Goal: Task Accomplishment & Management: Manage account settings

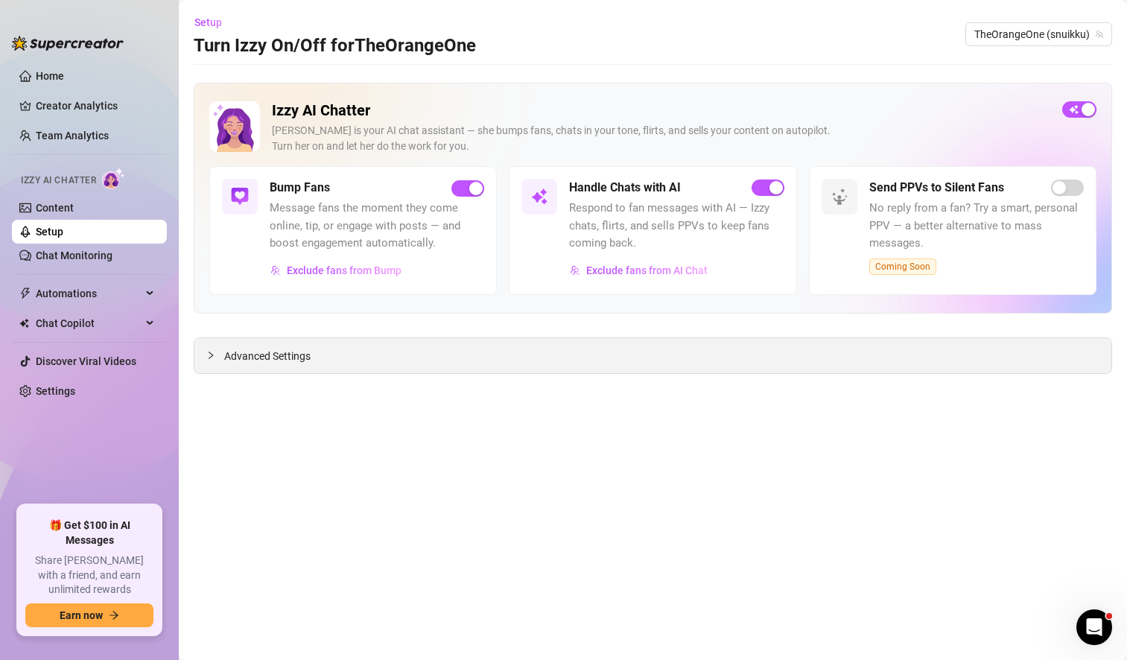
click at [289, 357] on span "Advanced Settings" at bounding box center [267, 356] width 86 height 16
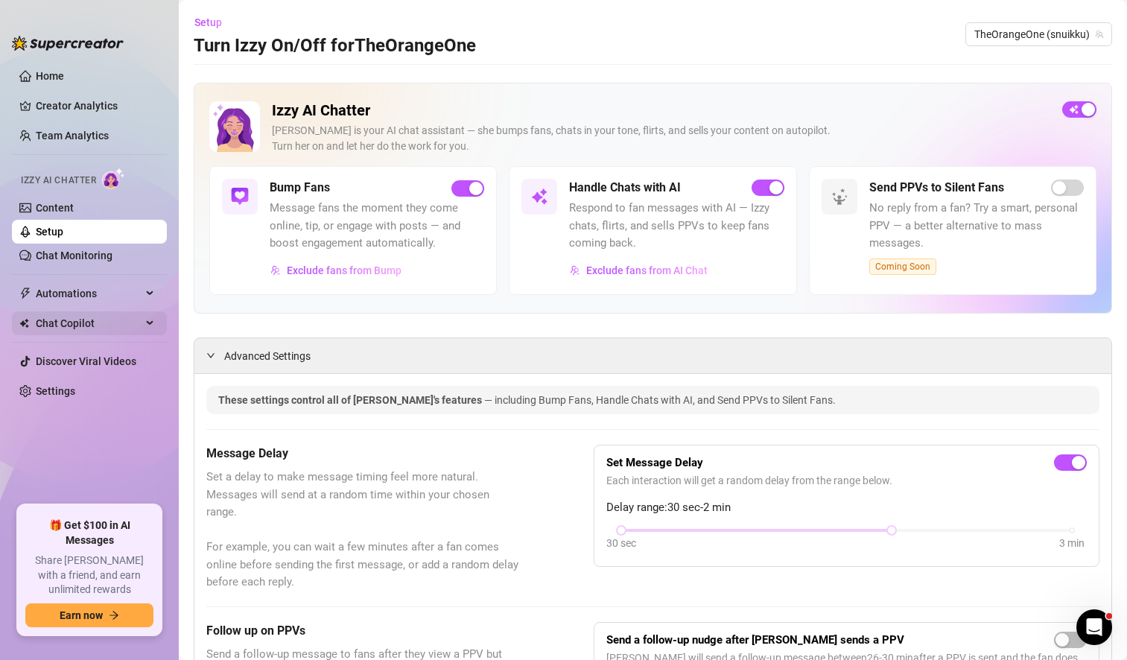
click at [102, 314] on span "Chat Copilot" at bounding box center [89, 323] width 106 height 24
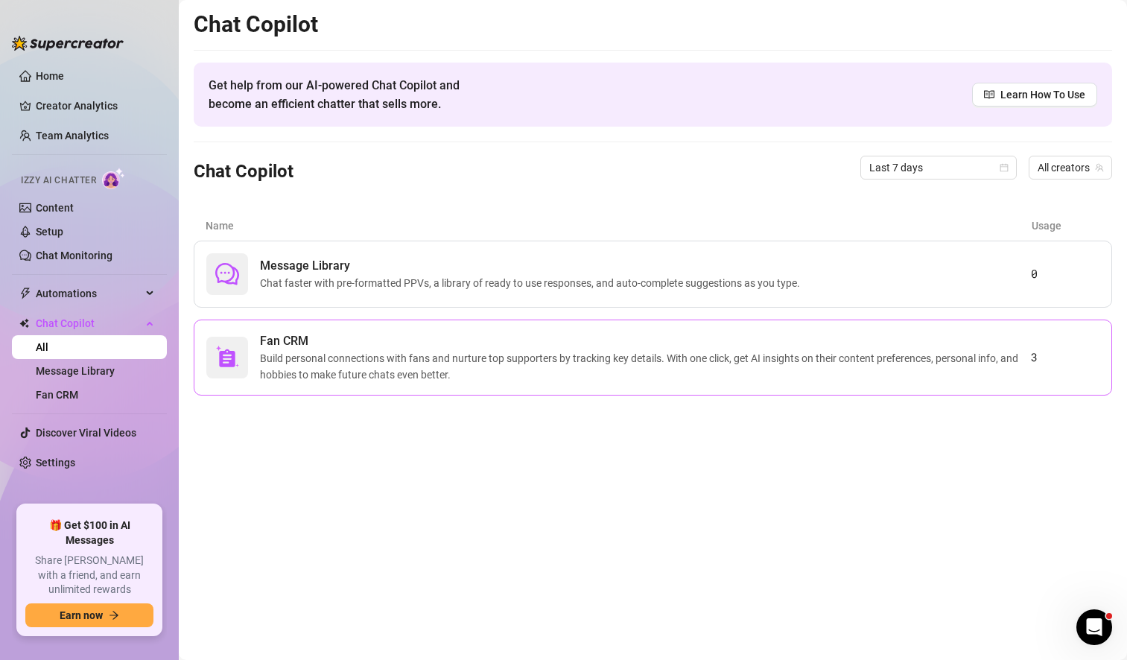
click at [314, 340] on span "Fan CRM" at bounding box center [645, 341] width 771 height 18
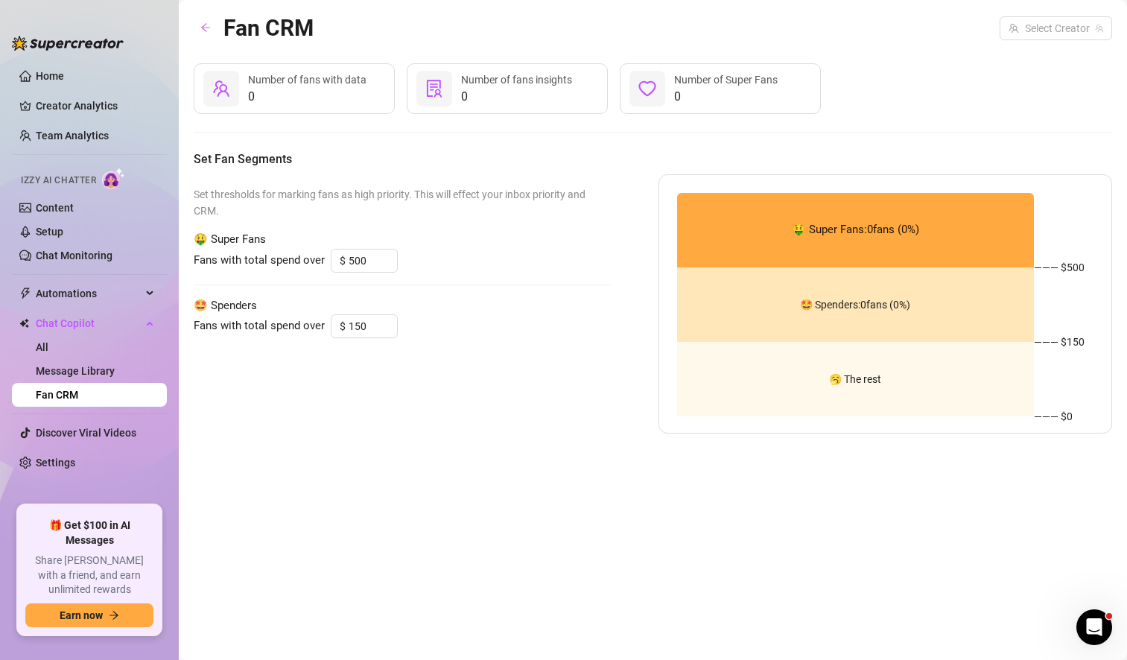
click at [294, 101] on span "0" at bounding box center [307, 97] width 118 height 18
click at [1091, 21] on span at bounding box center [1056, 28] width 95 height 22
click at [1052, 61] on div "TheOrangeOne ( snuikku )" at bounding box center [1028, 59] width 143 height 18
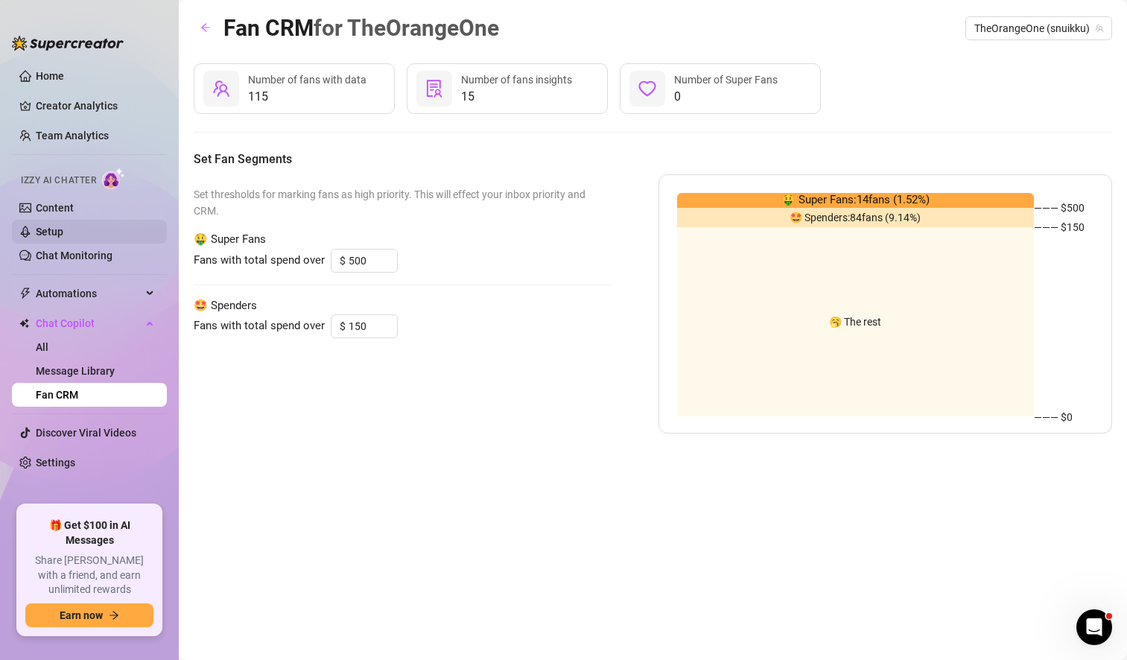
click at [63, 227] on link "Setup" at bounding box center [50, 232] width 28 height 12
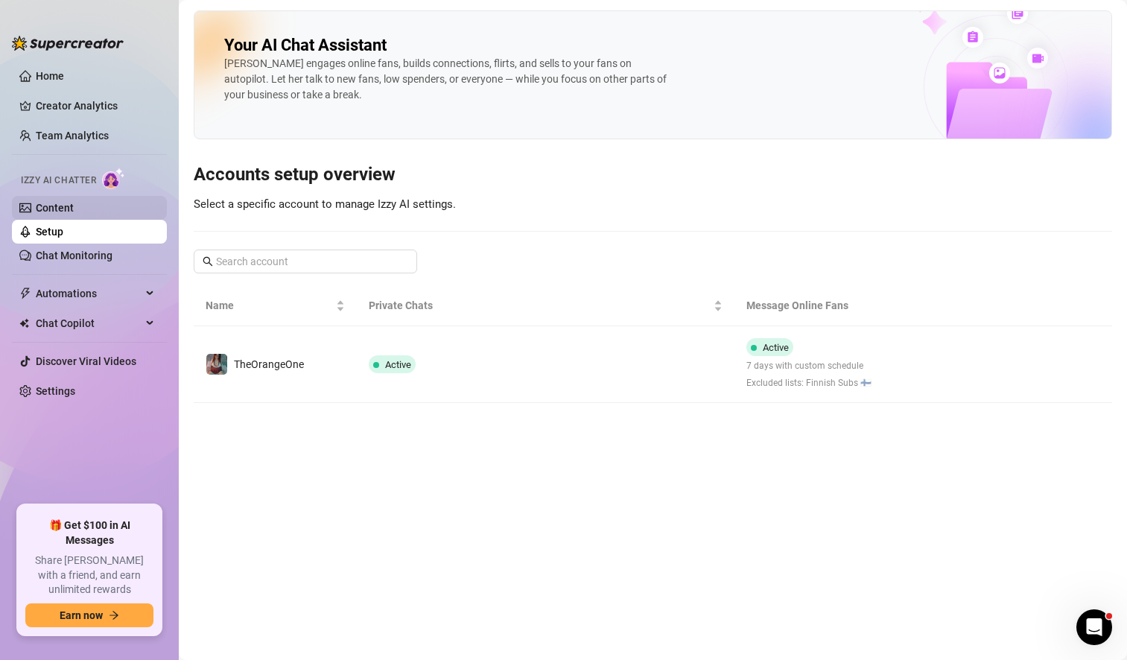
click at [74, 212] on link "Content" at bounding box center [55, 208] width 38 height 12
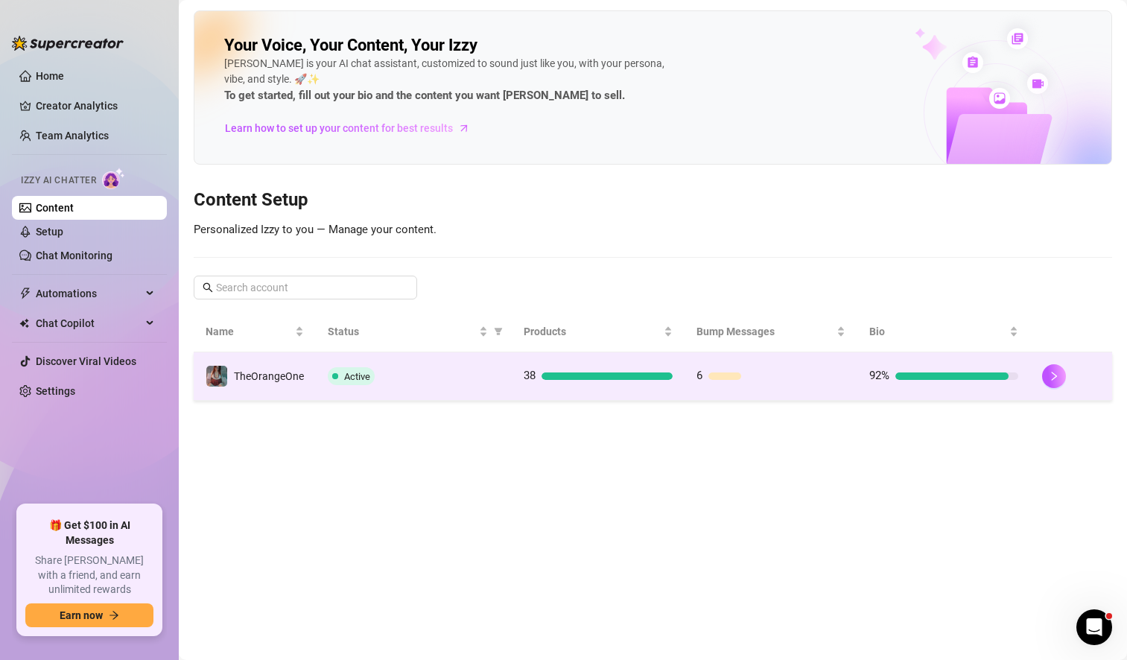
click at [486, 390] on td "Active" at bounding box center [414, 376] width 196 height 48
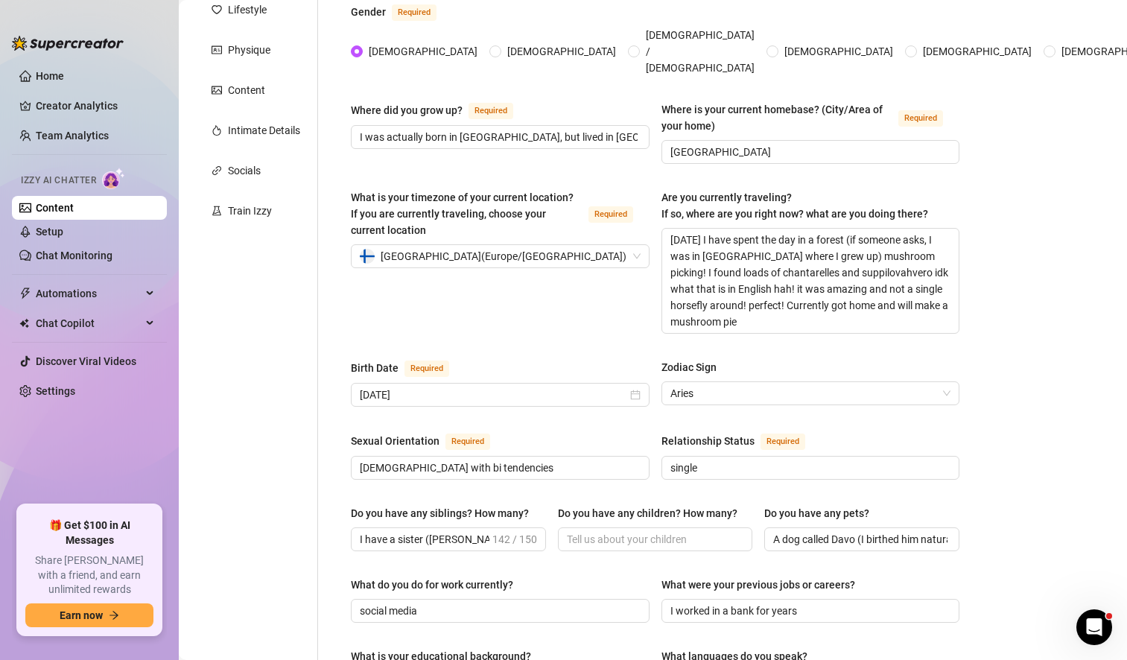
scroll to position [132, 0]
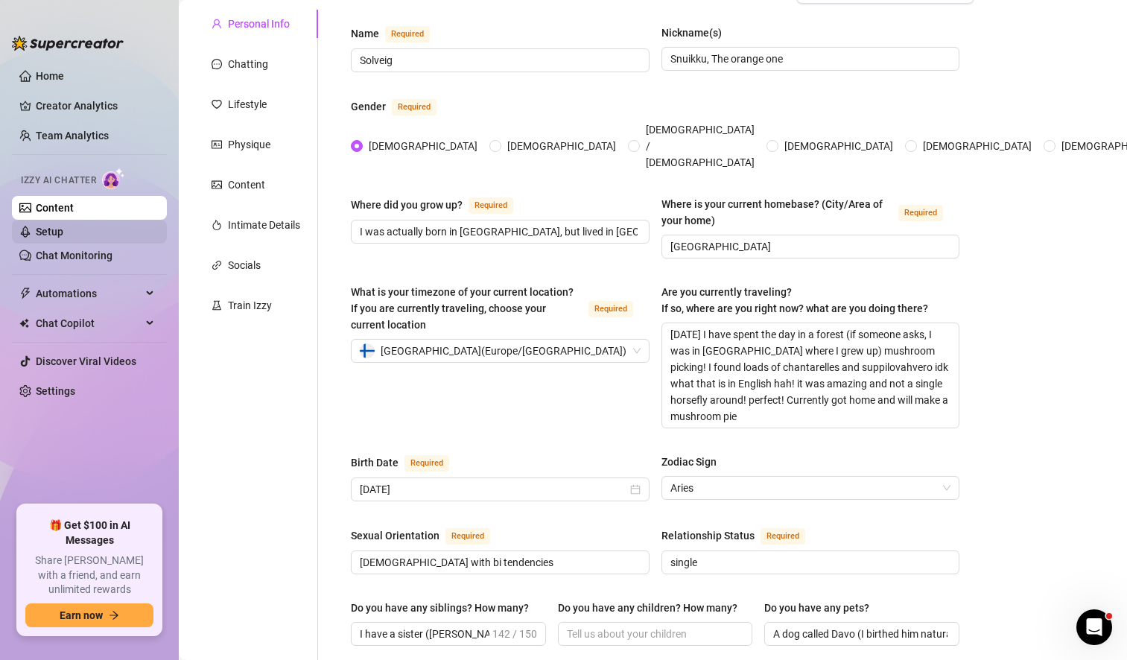
click at [63, 238] on link "Setup" at bounding box center [50, 232] width 28 height 12
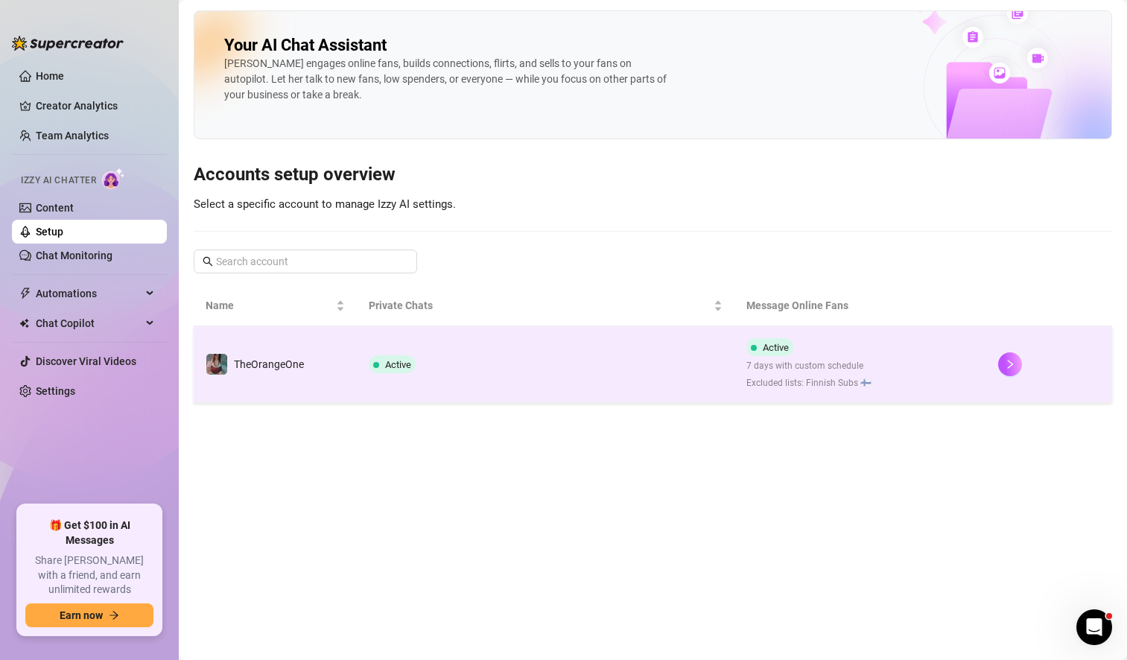
click at [696, 359] on td "Active" at bounding box center [546, 364] width 378 height 77
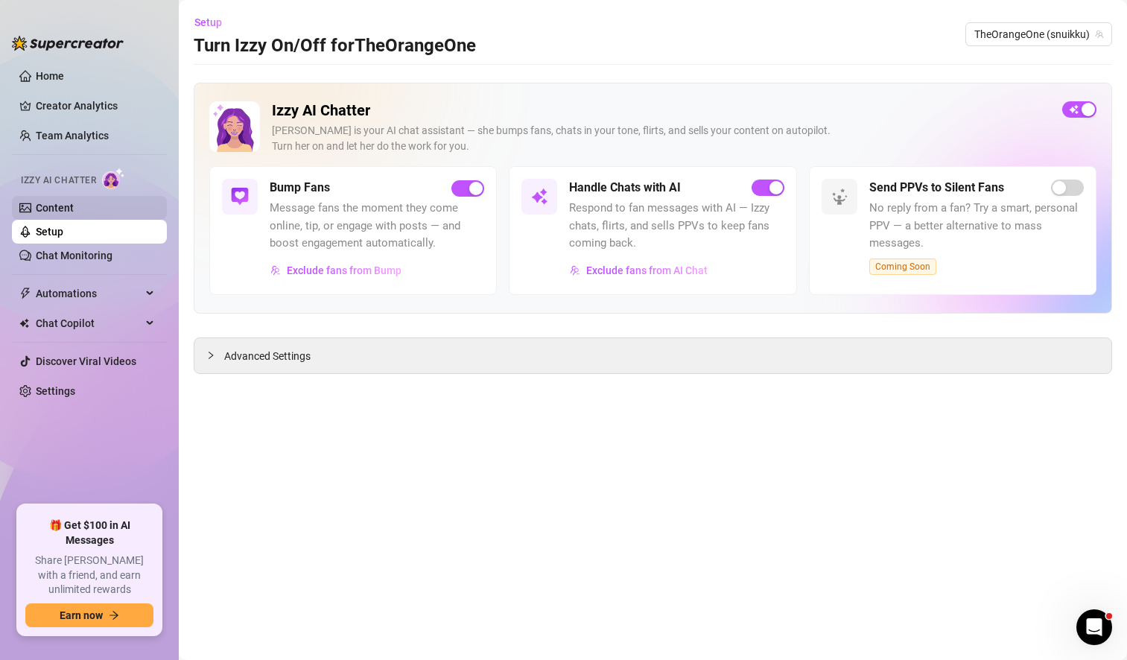
click at [74, 208] on link "Content" at bounding box center [55, 208] width 38 height 12
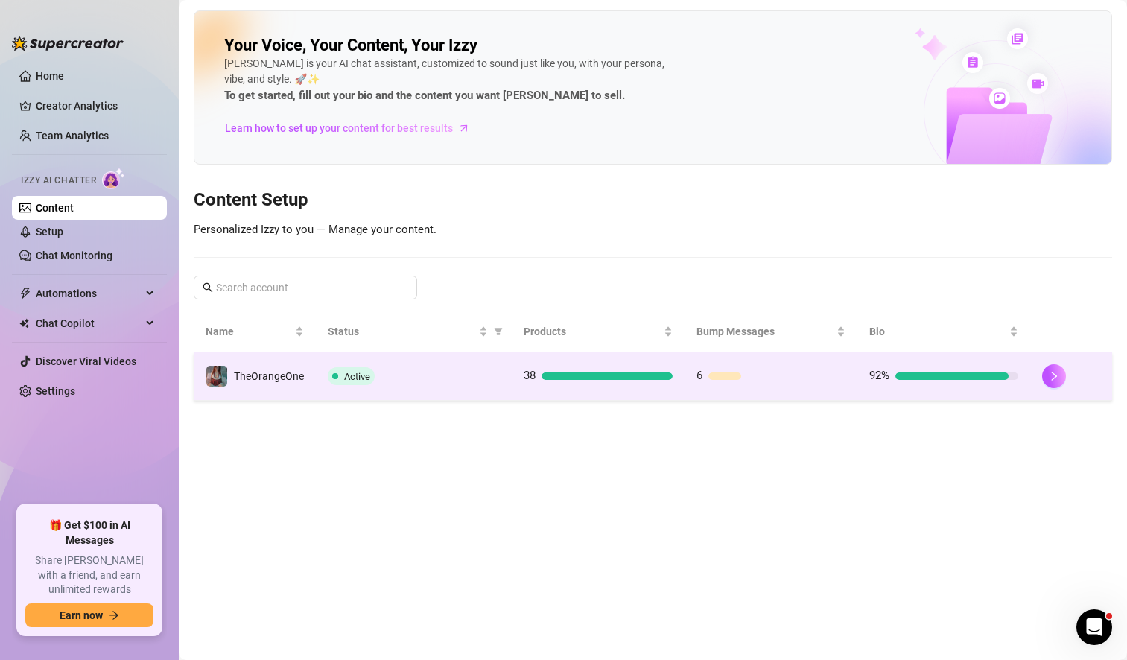
click at [463, 389] on td "Active" at bounding box center [414, 376] width 196 height 48
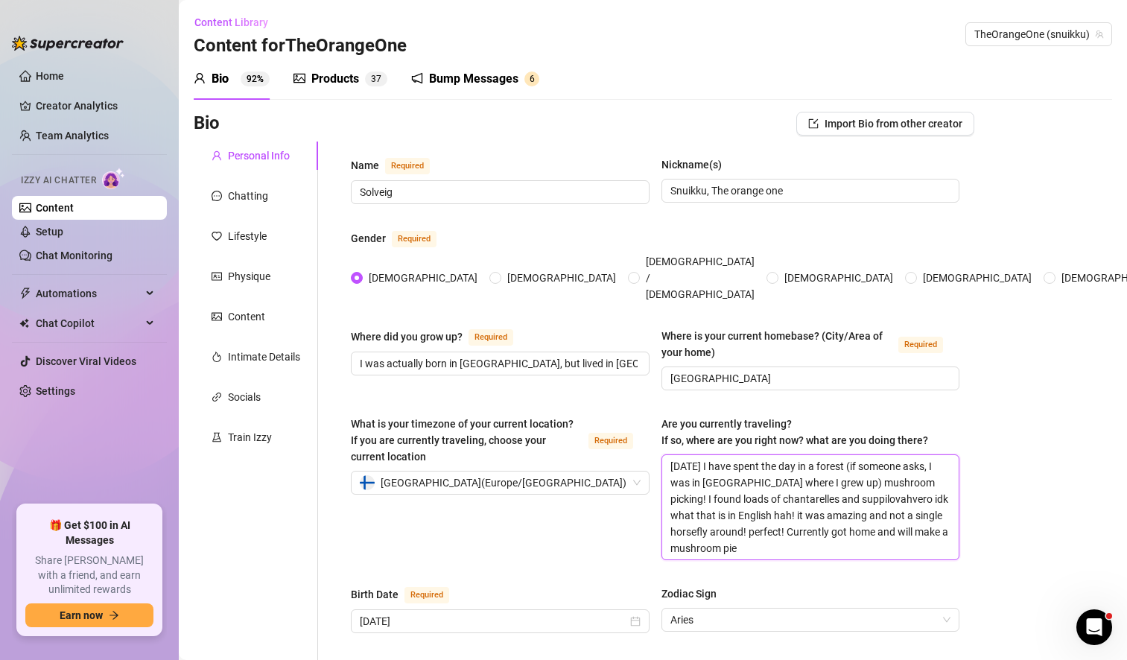
drag, startPoint x: 759, startPoint y: 525, endPoint x: 643, endPoint y: 431, distance: 149.4
click at [643, 431] on div "What is your timezone of your current location? If you are currently traveling,…" at bounding box center [655, 495] width 609 height 158
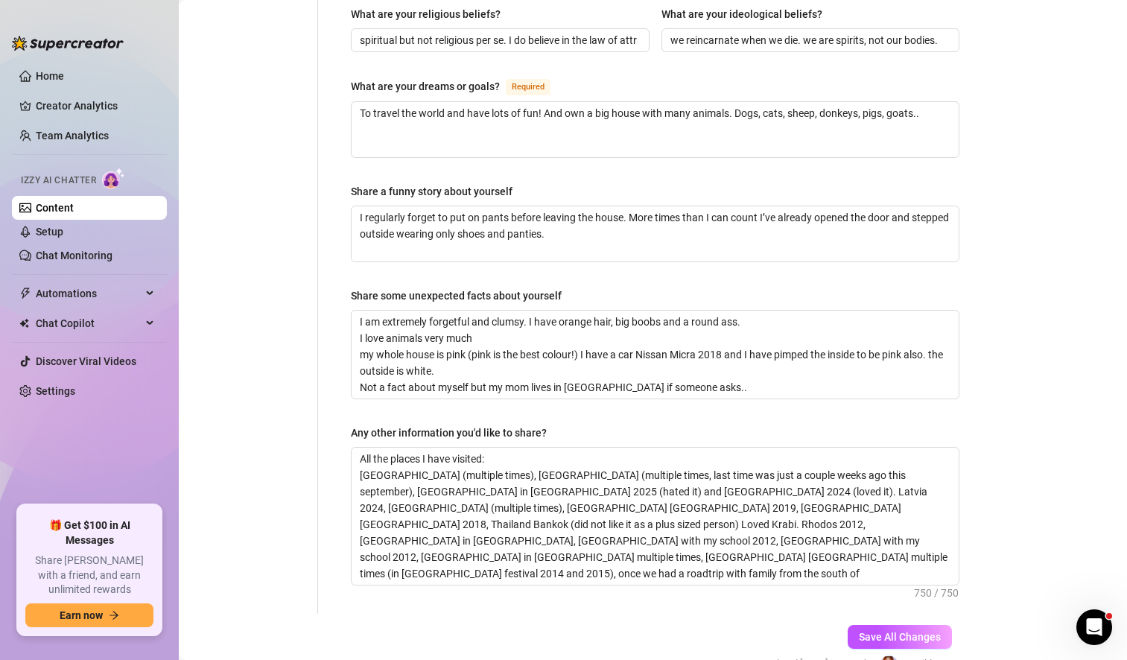
scroll to position [947, 0]
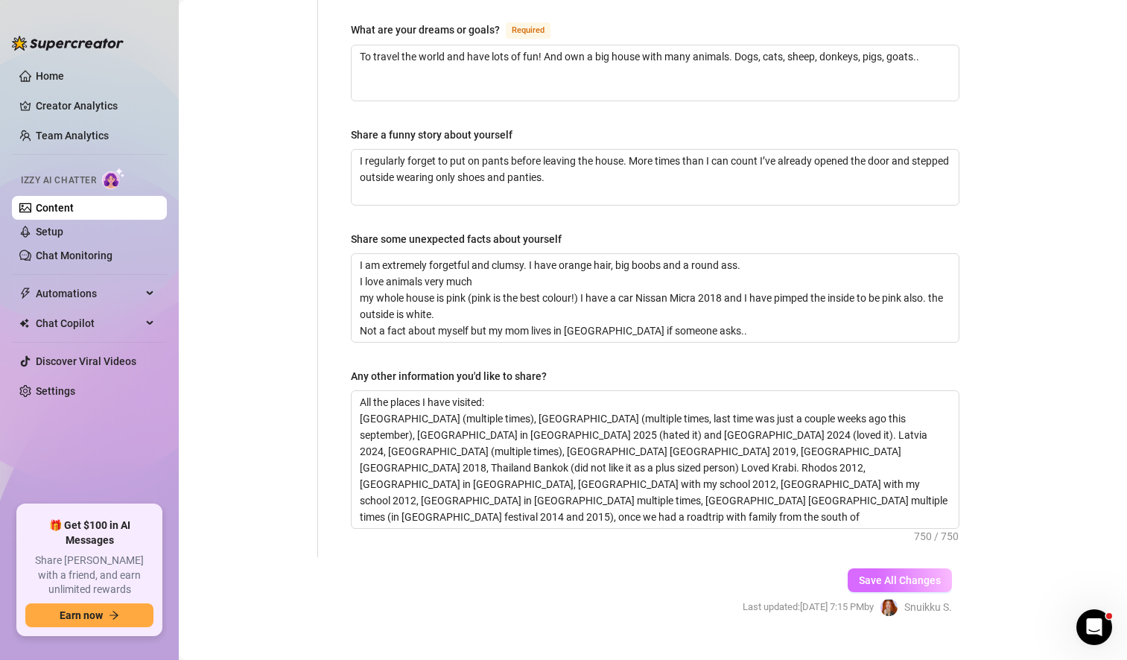
click at [889, 574] on span "Save All Changes" at bounding box center [900, 580] width 82 height 12
click at [63, 231] on link "Setup" at bounding box center [50, 232] width 28 height 12
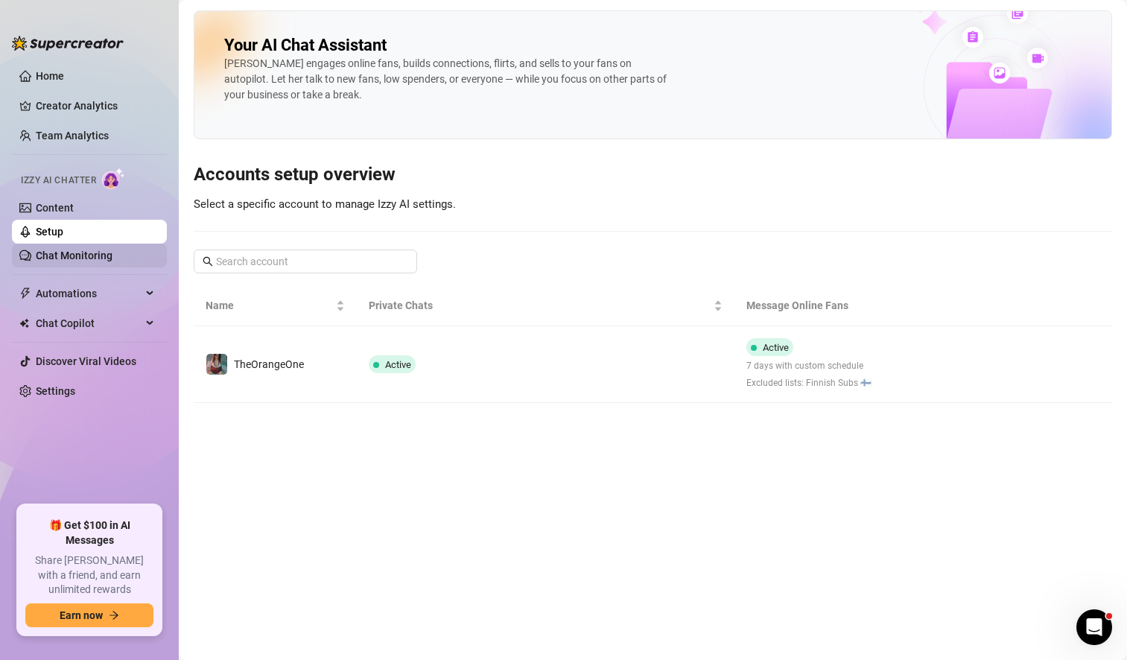
click at [97, 258] on link "Chat Monitoring" at bounding box center [74, 256] width 77 height 12
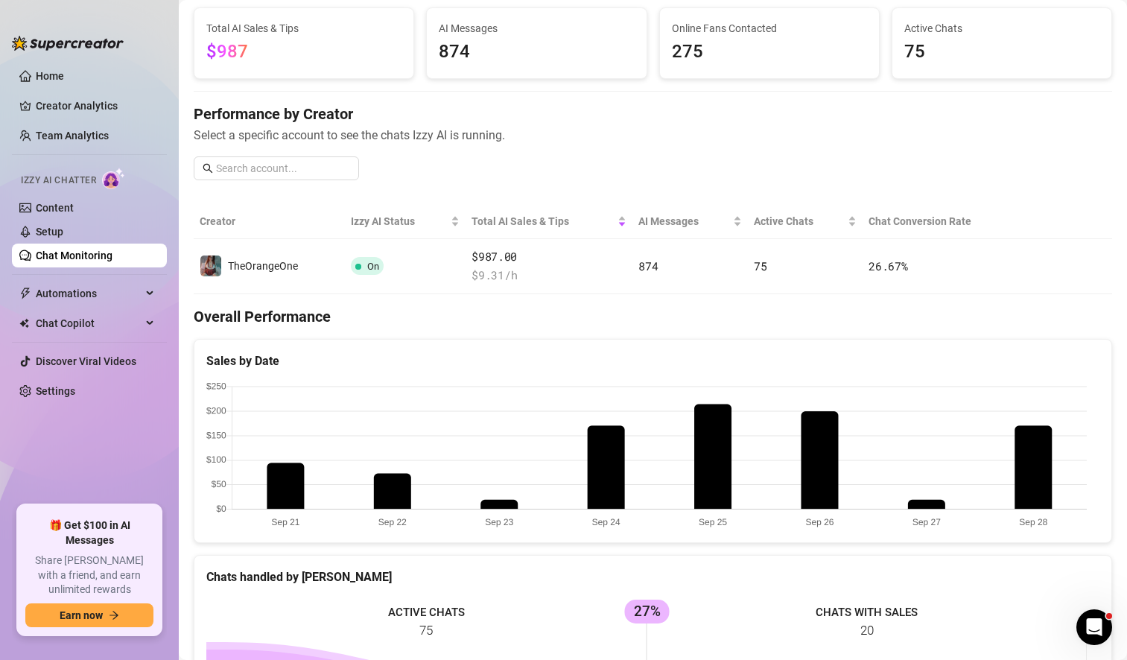
scroll to position [617, 0]
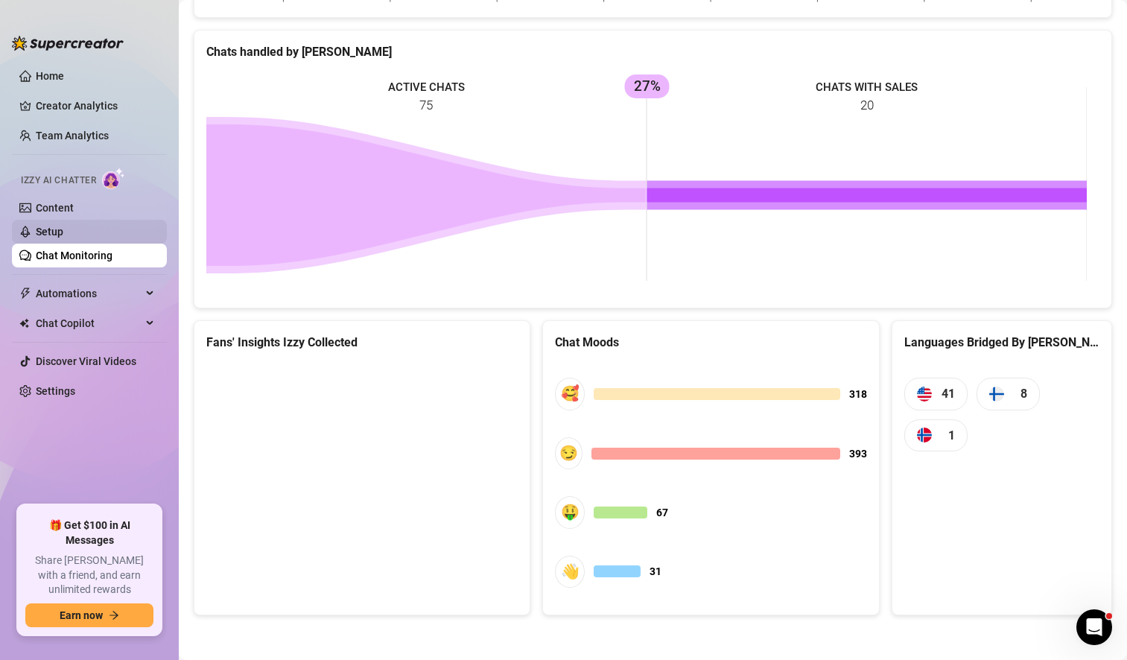
click at [56, 231] on link "Setup" at bounding box center [50, 232] width 28 height 12
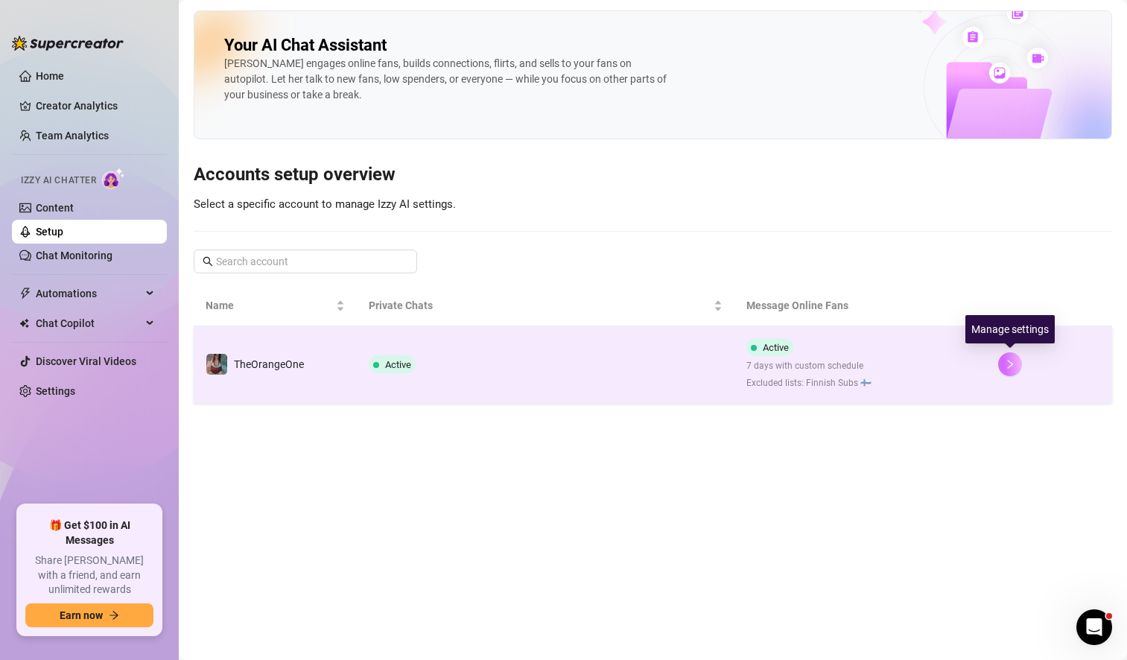
click at [1004, 372] on button "button" at bounding box center [1010, 364] width 24 height 24
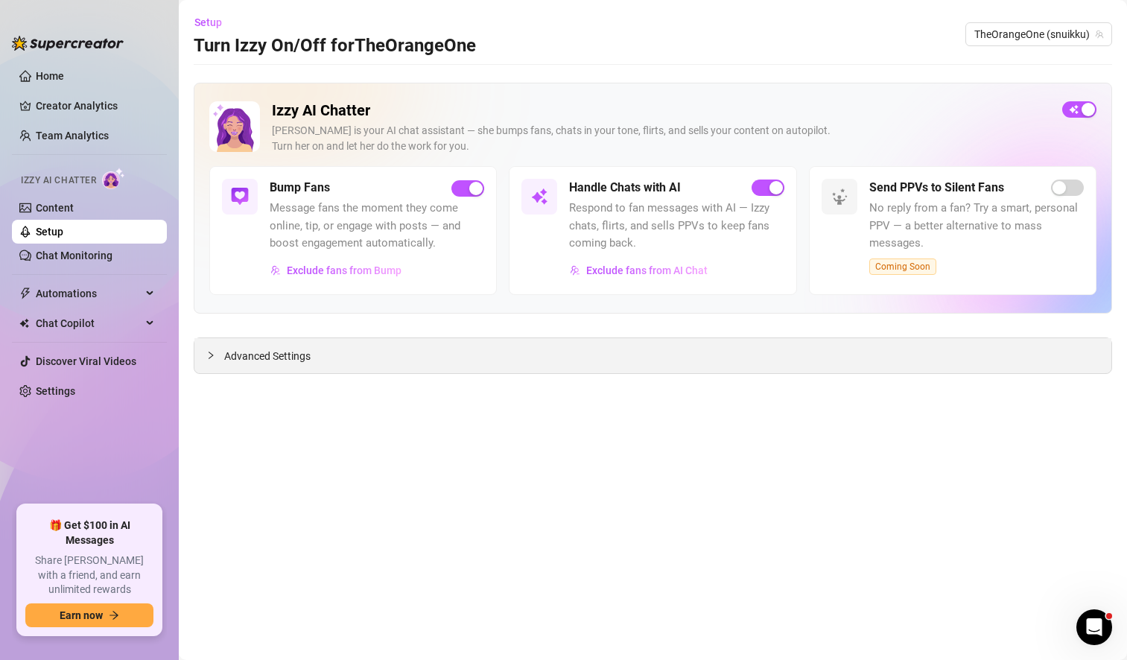
click at [288, 358] on span "Advanced Settings" at bounding box center [267, 356] width 86 height 16
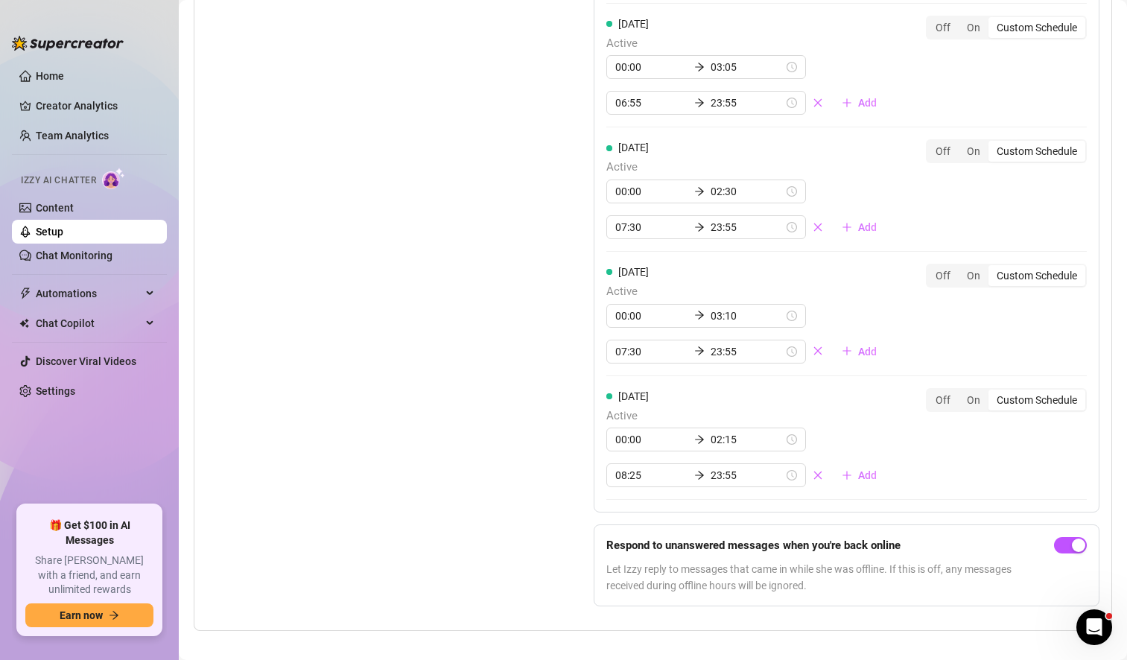
scroll to position [1764, 0]
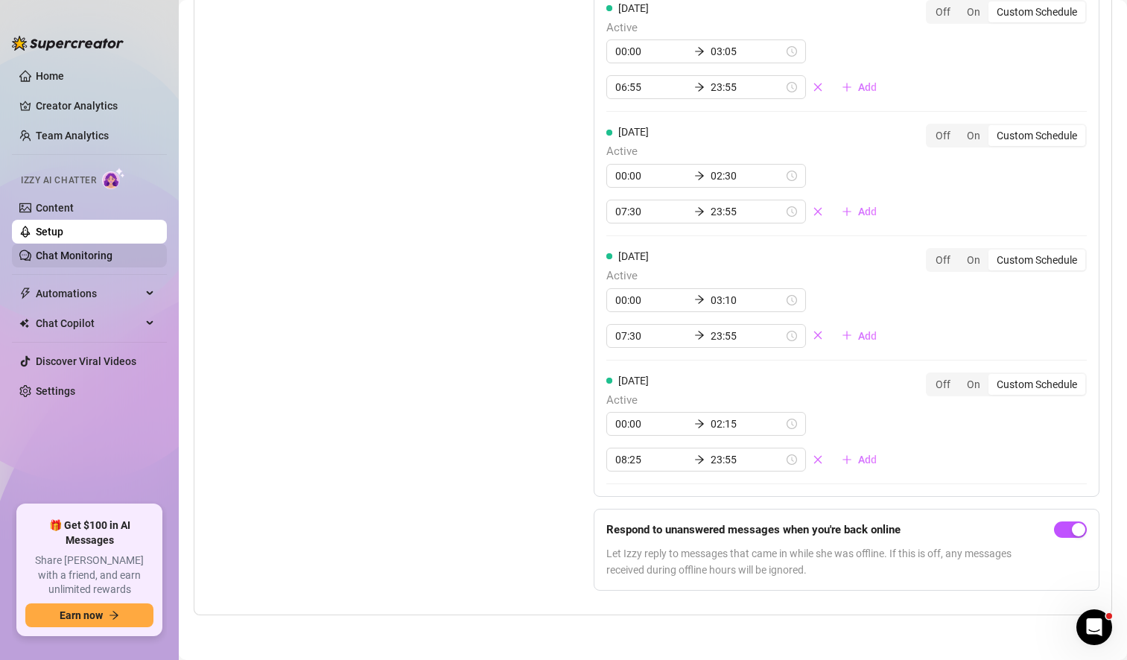
click at [83, 261] on link "Chat Monitoring" at bounding box center [74, 256] width 77 height 12
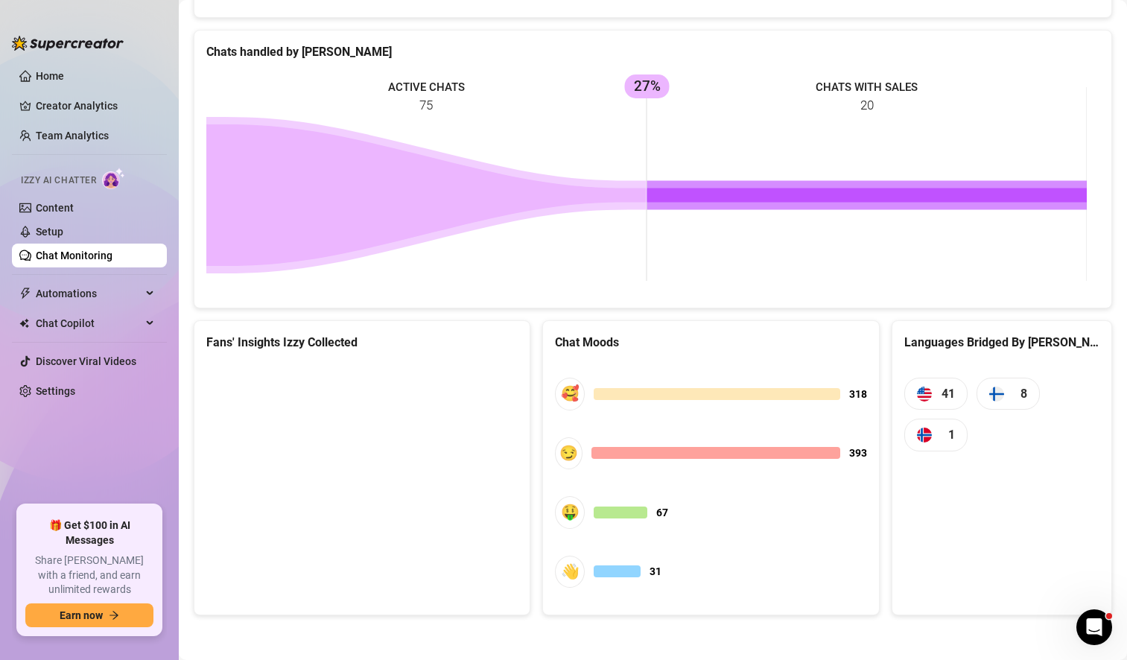
scroll to position [617, 0]
click at [74, 212] on link "Content" at bounding box center [55, 208] width 38 height 12
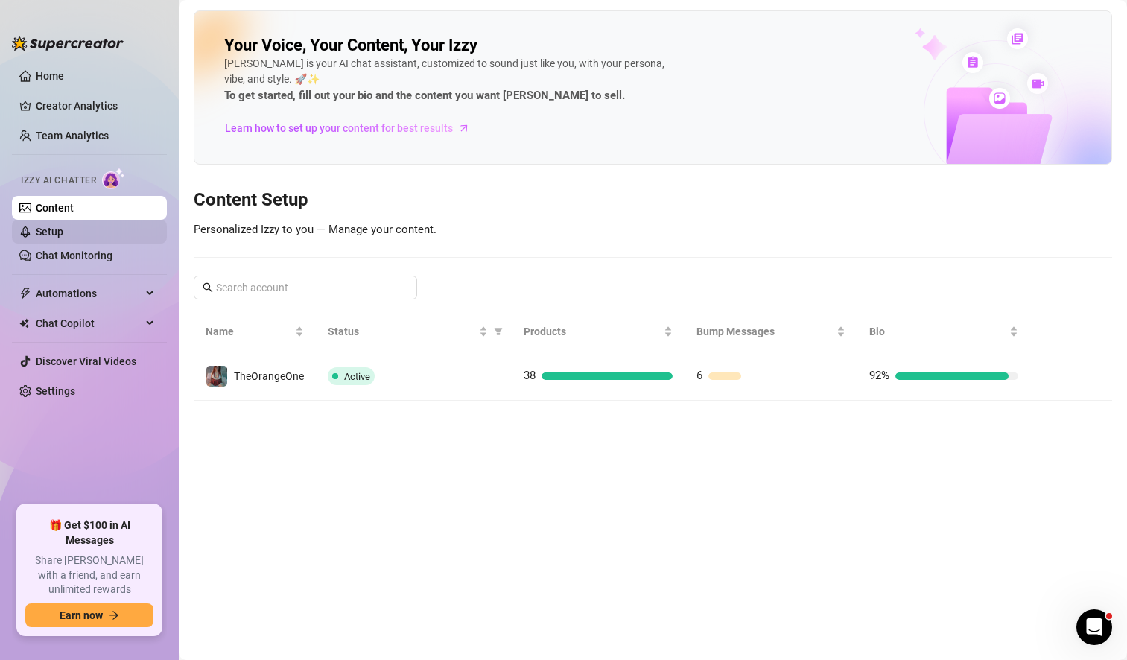
click at [54, 228] on link "Setup" at bounding box center [50, 232] width 28 height 12
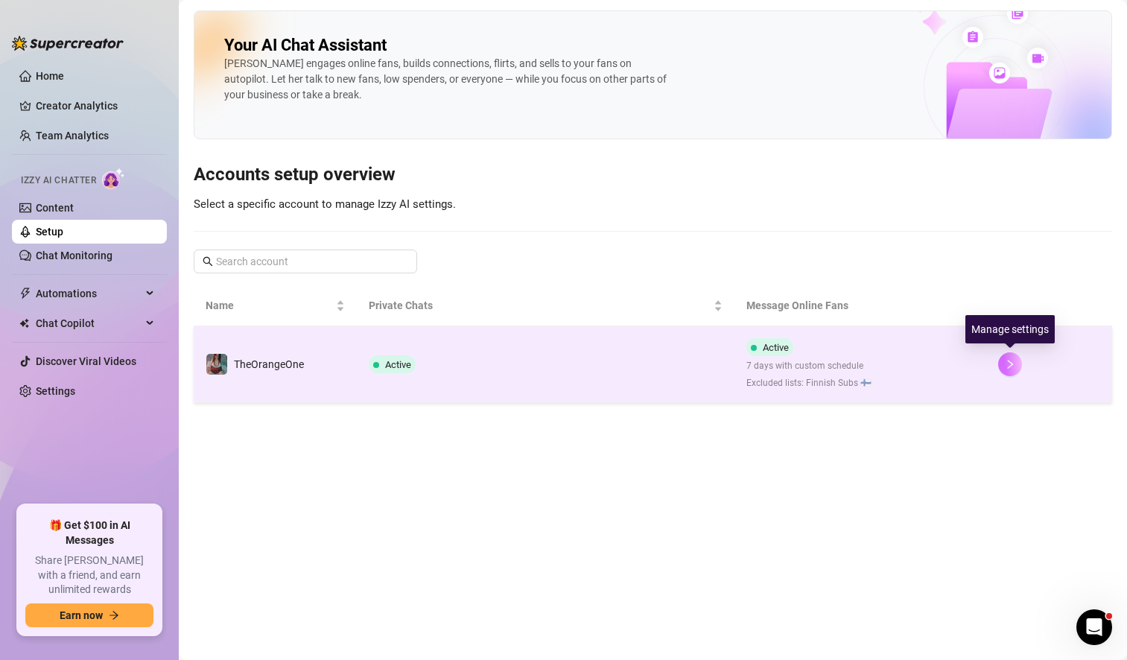
click at [1015, 356] on button "button" at bounding box center [1010, 364] width 24 height 24
